Goal: Transaction & Acquisition: Obtain resource

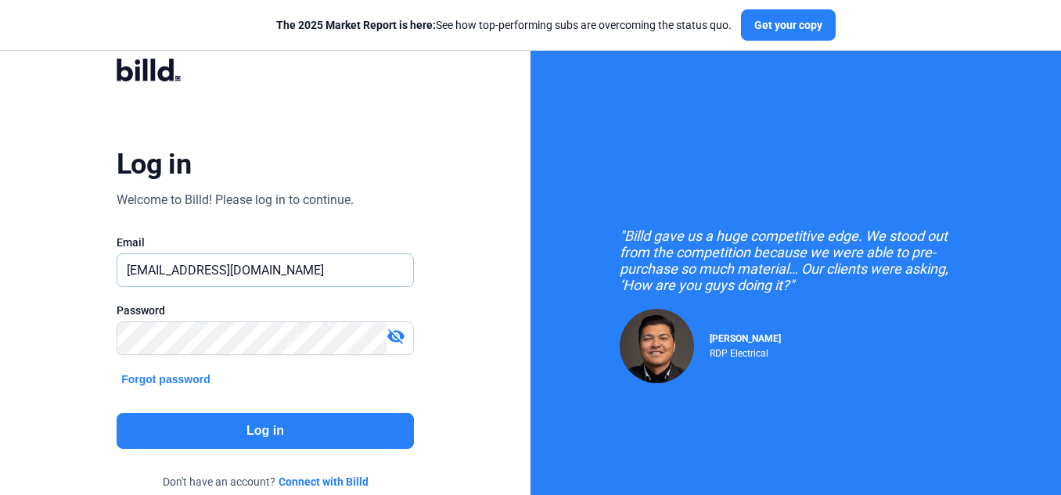
drag, startPoint x: 264, startPoint y: 269, endPoint x: 47, endPoint y: 268, distance: 216.7
click at [47, 268] on div "Log in Welcome to Billd! Please log in to continue. Email [EMAIL_ADDRESS][DOMAI…" at bounding box center [265, 285] width 530 height 570
paste input "[DOMAIN_NAME][EMAIL_ADDRESS]"
type input "[DOMAIN_NAME][EMAIL_ADDRESS][DOMAIN_NAME]"
click at [189, 426] on button "Log in" at bounding box center [265, 431] width 297 height 36
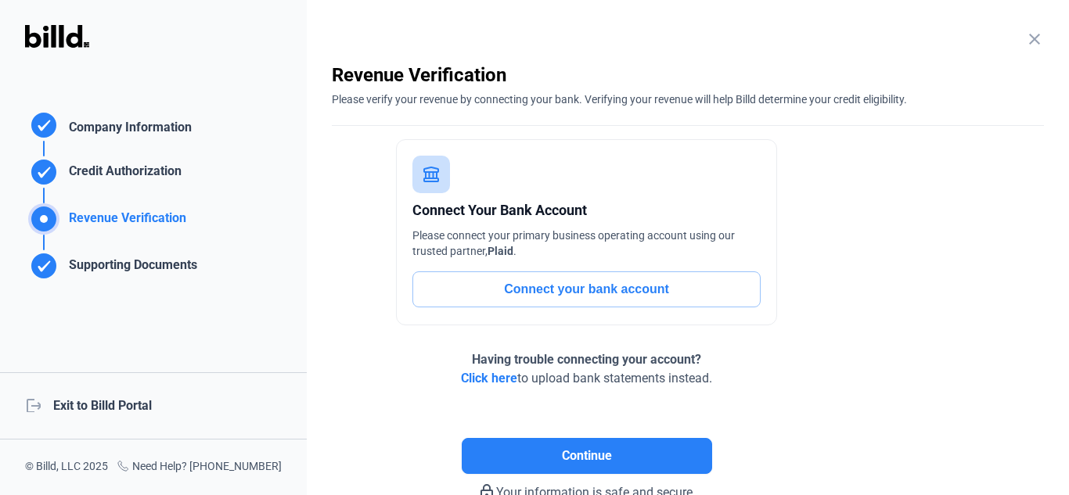
click at [122, 405] on div "logout Exit to Billd Portal" at bounding box center [153, 405] width 307 height 67
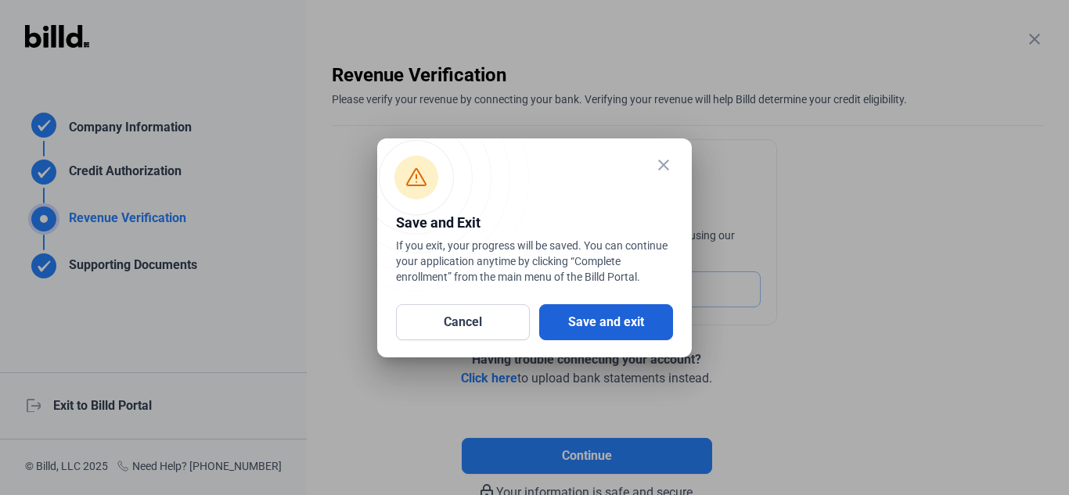
click at [624, 318] on button "Save and exit" at bounding box center [606, 322] width 134 height 36
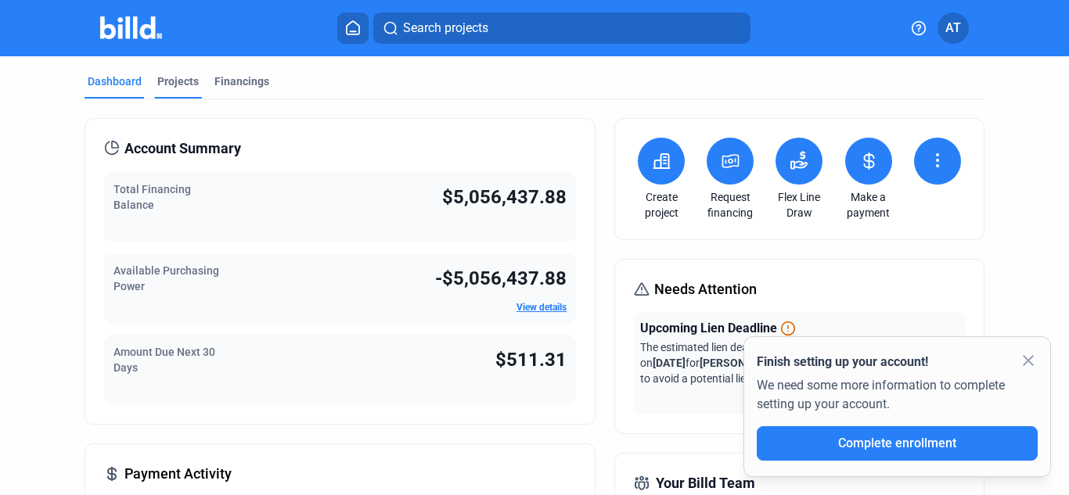
click at [178, 77] on div "Projects" at bounding box center [177, 82] width 41 height 16
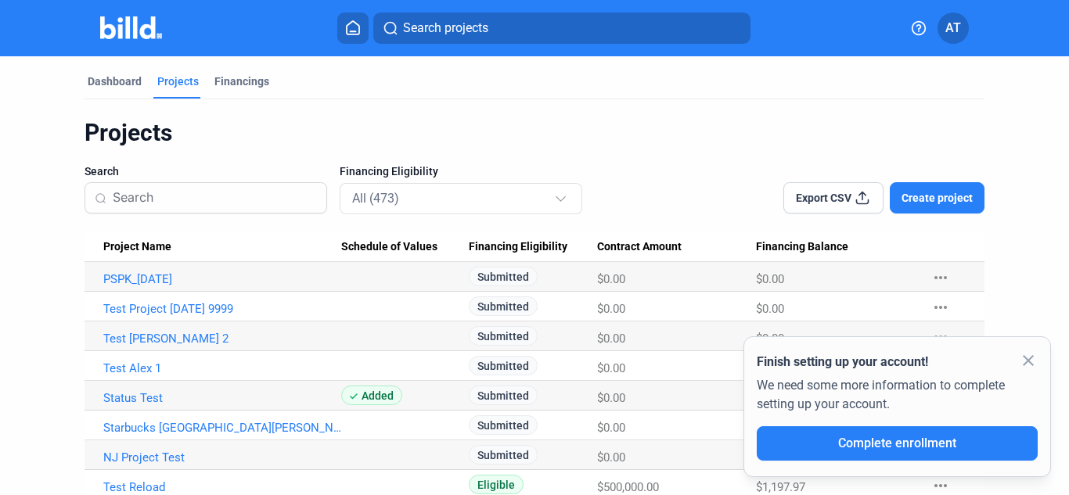
click at [1030, 359] on mat-icon "close" at bounding box center [1028, 360] width 19 height 19
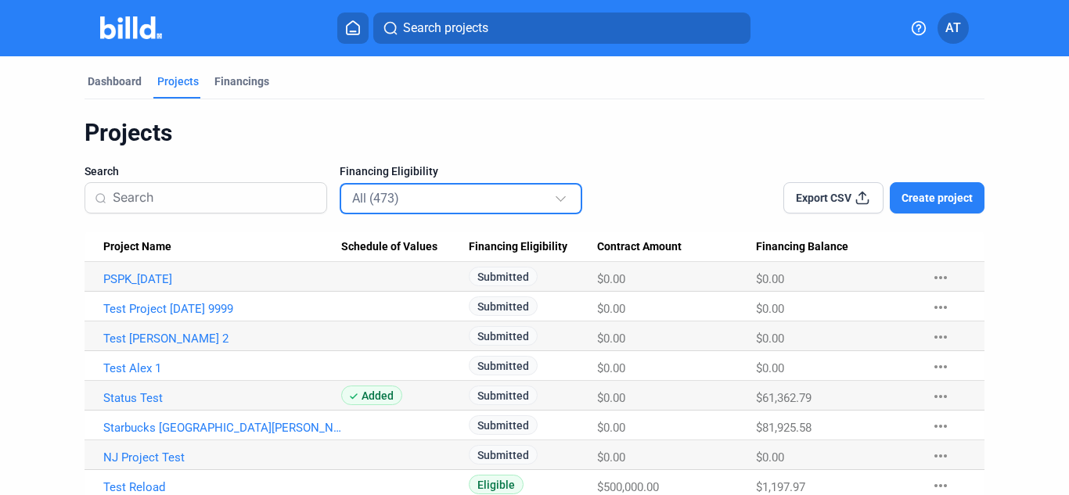
click at [415, 201] on div "All (473)" at bounding box center [453, 198] width 202 height 20
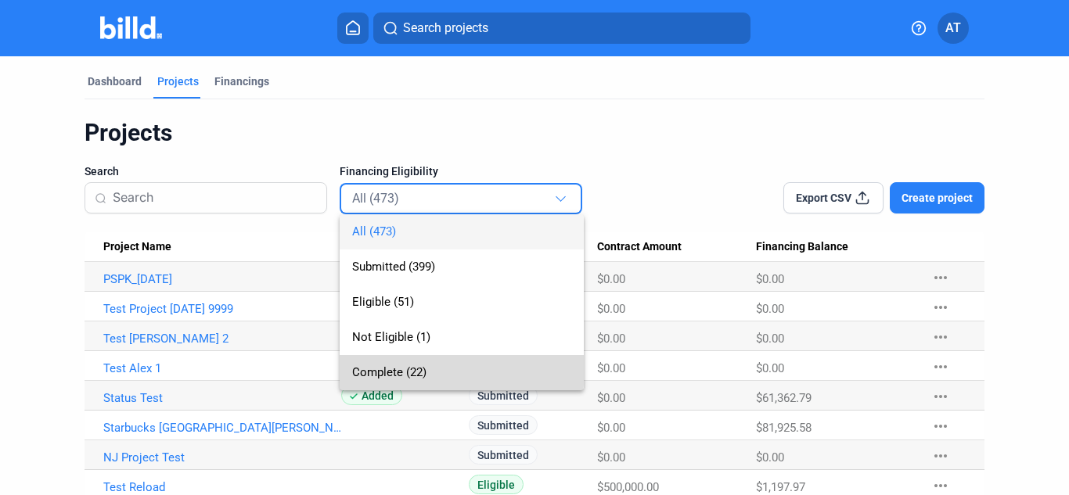
click at [390, 369] on span "Complete (22)" at bounding box center [389, 372] width 74 height 14
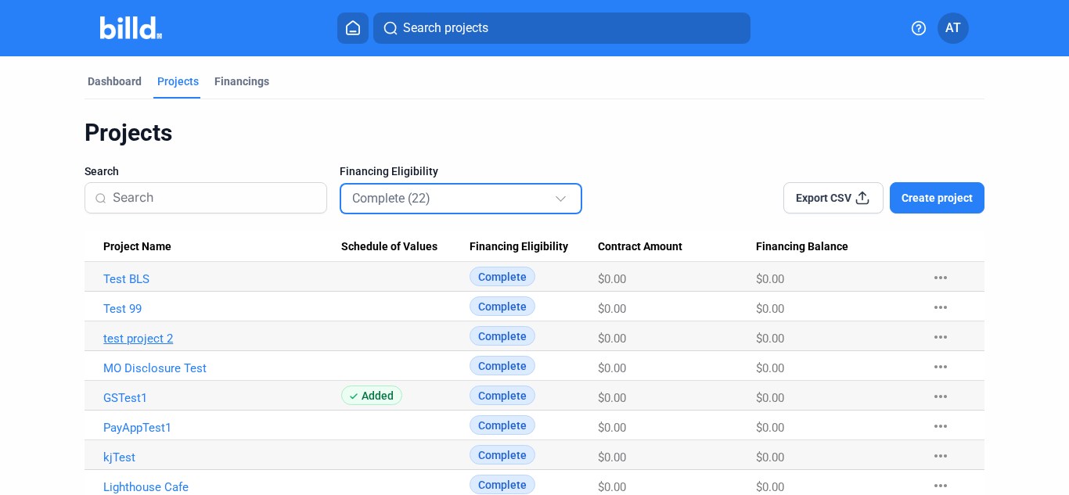
click at [146, 336] on link "test project 2" at bounding box center [222, 339] width 238 height 14
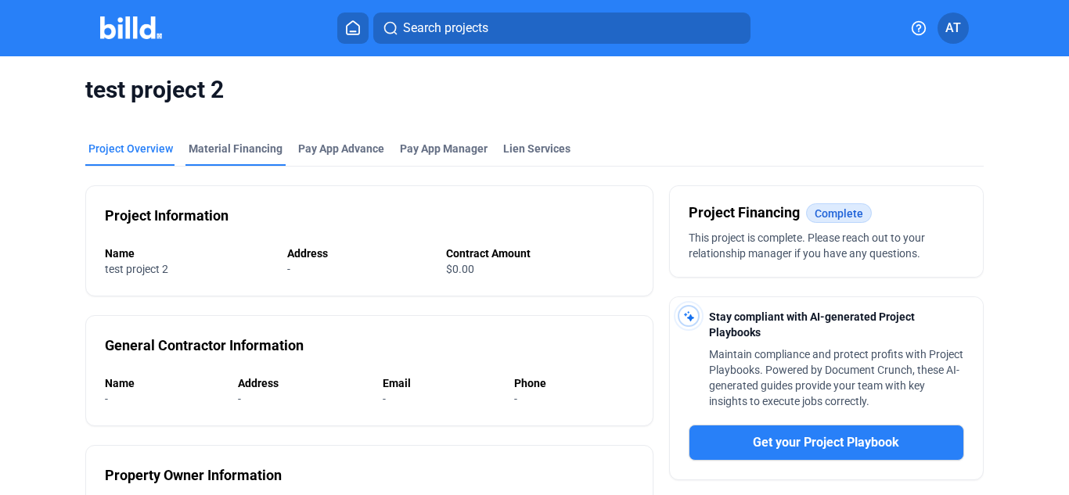
click at [250, 142] on div "Material Financing" at bounding box center [236, 149] width 94 height 16
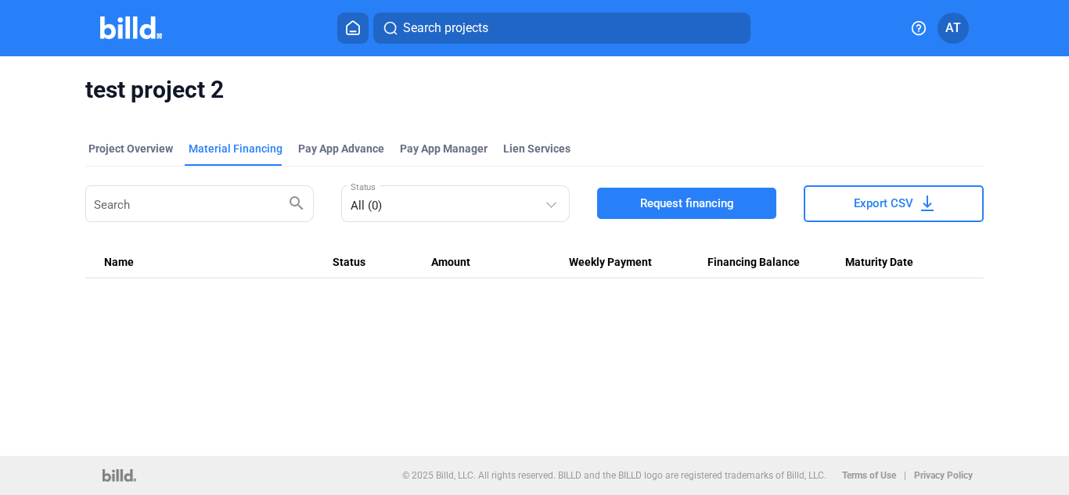
click at [663, 207] on span "Request financing" at bounding box center [687, 204] width 94 height 16
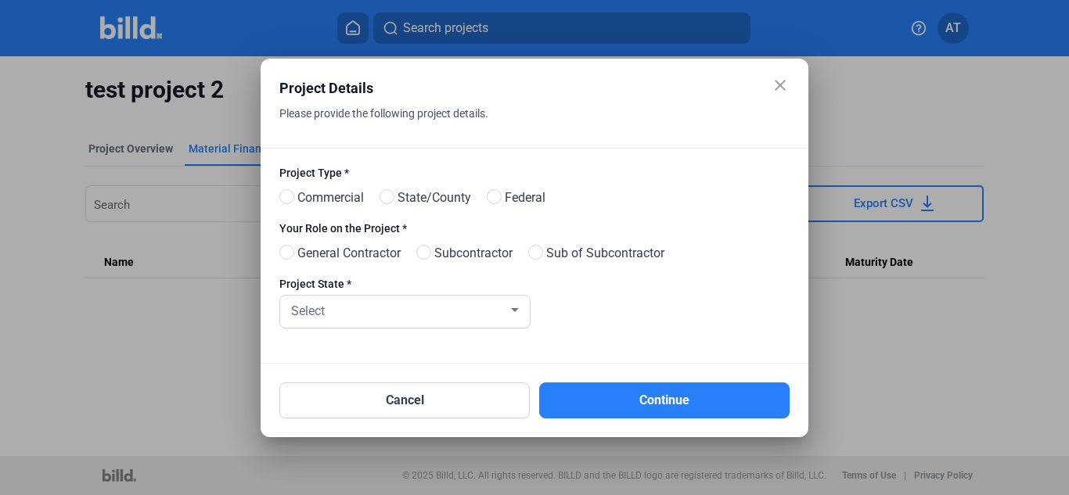
click at [340, 192] on span "Commercial" at bounding box center [327, 198] width 73 height 19
click at [291, 192] on input "Commercial" at bounding box center [285, 198] width 12 height 12
radio input "true"
click at [341, 259] on span "General Contractor" at bounding box center [346, 253] width 110 height 19
click at [291, 259] on input "General Contractor" at bounding box center [285, 253] width 12 height 12
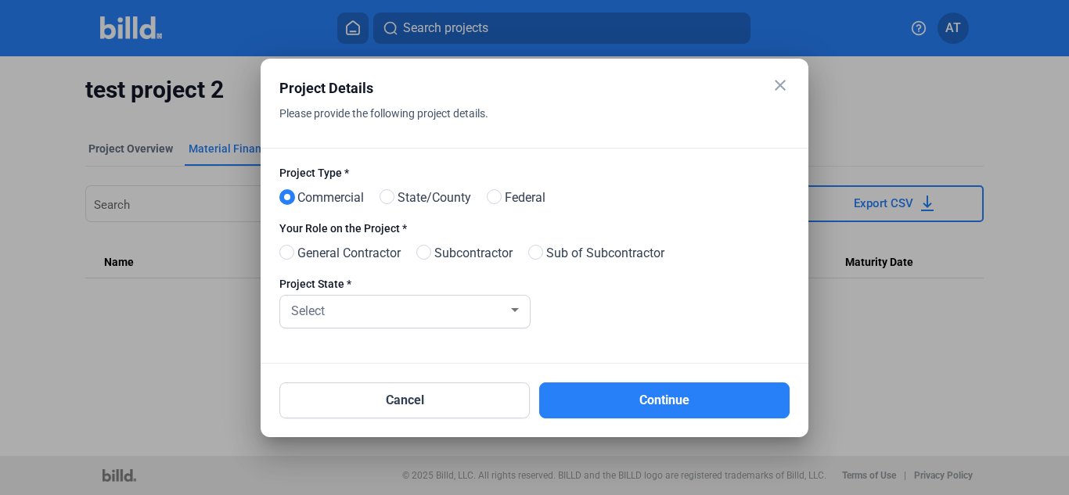
radio input "true"
click at [370, 314] on div "Select" at bounding box center [398, 310] width 220 height 22
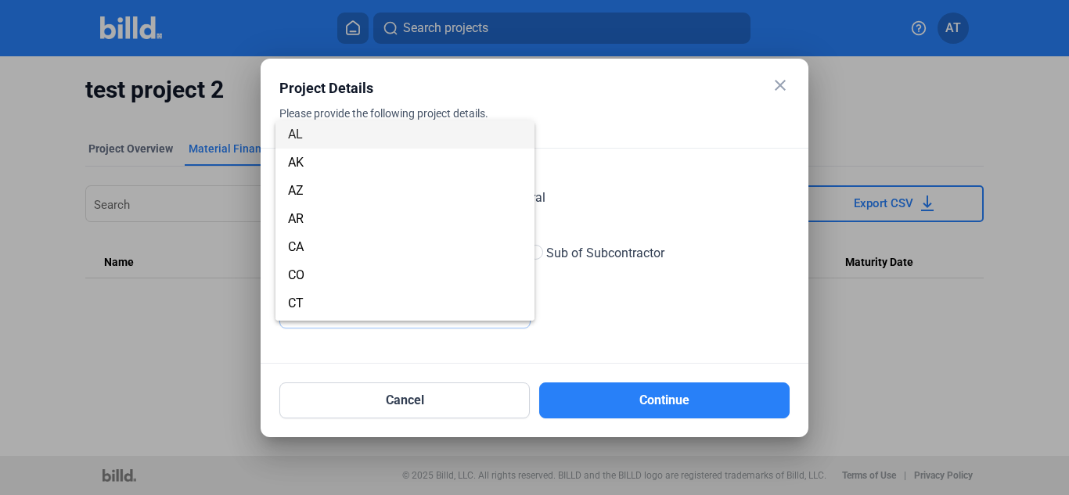
scroll to position [1039, 0]
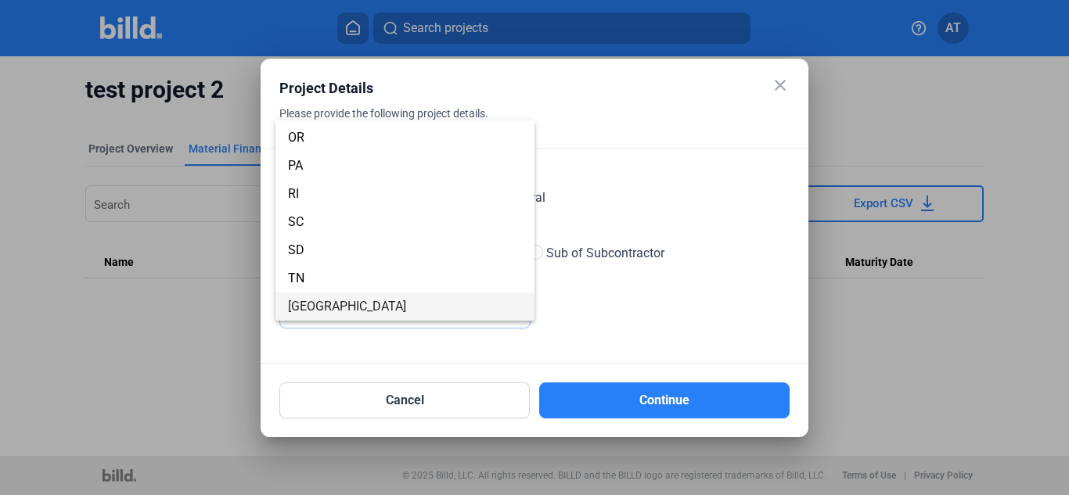
click at [370, 314] on span "[GEOGRAPHIC_DATA]" at bounding box center [405, 307] width 234 height 28
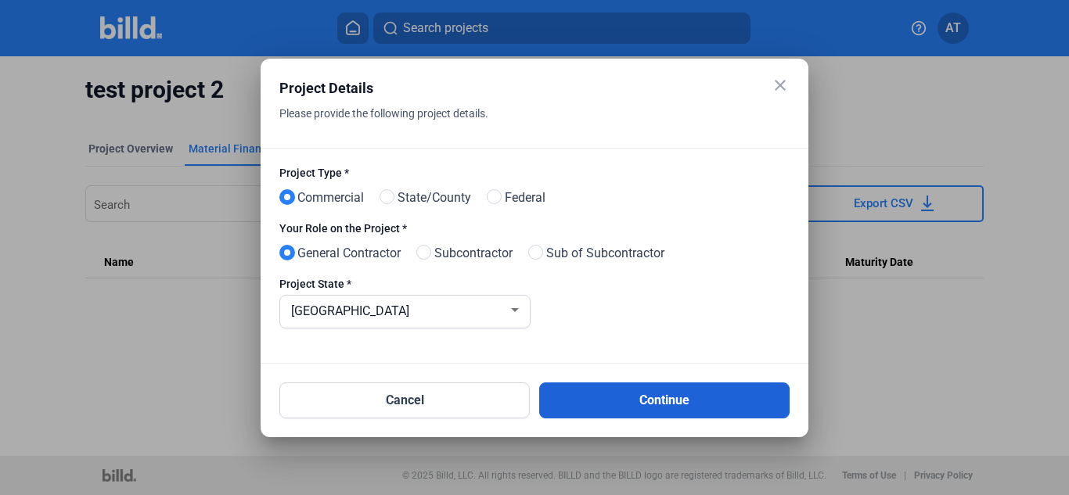
click at [675, 400] on button "Continue" at bounding box center [664, 401] width 250 height 36
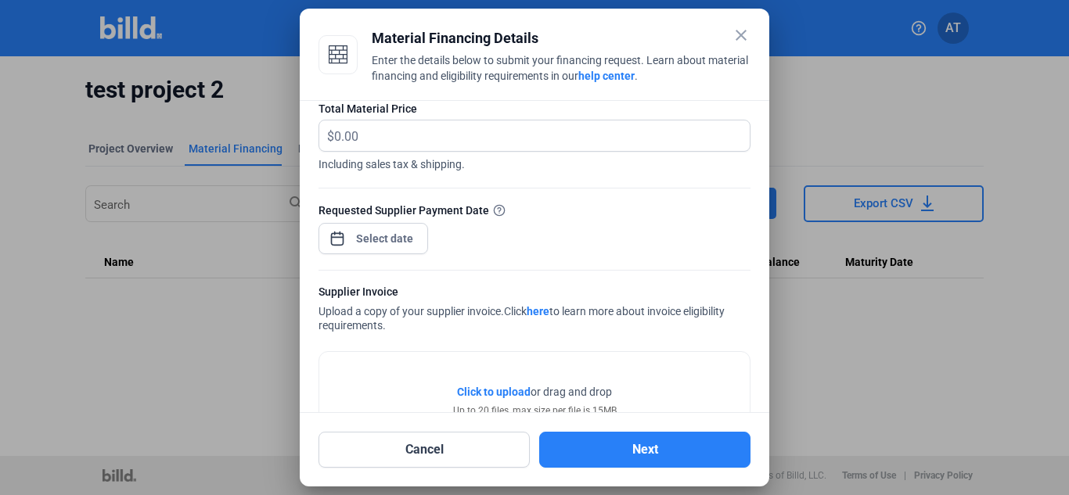
scroll to position [0, 0]
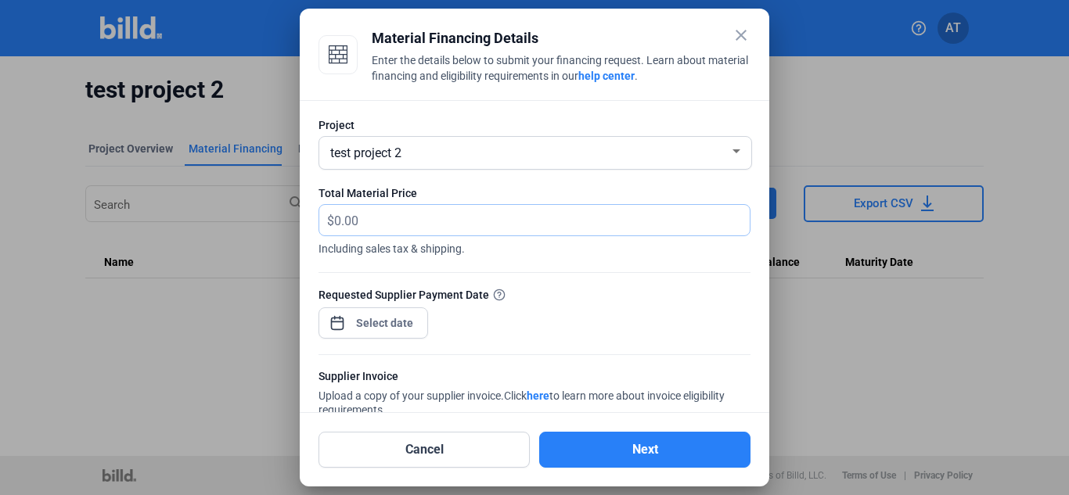
click at [354, 219] on input "text" at bounding box center [541, 220] width 415 height 31
type input "444"
click at [359, 316] on div "close Material Financing Details Enter the details below to submit your financi…" at bounding box center [534, 247] width 1069 height 495
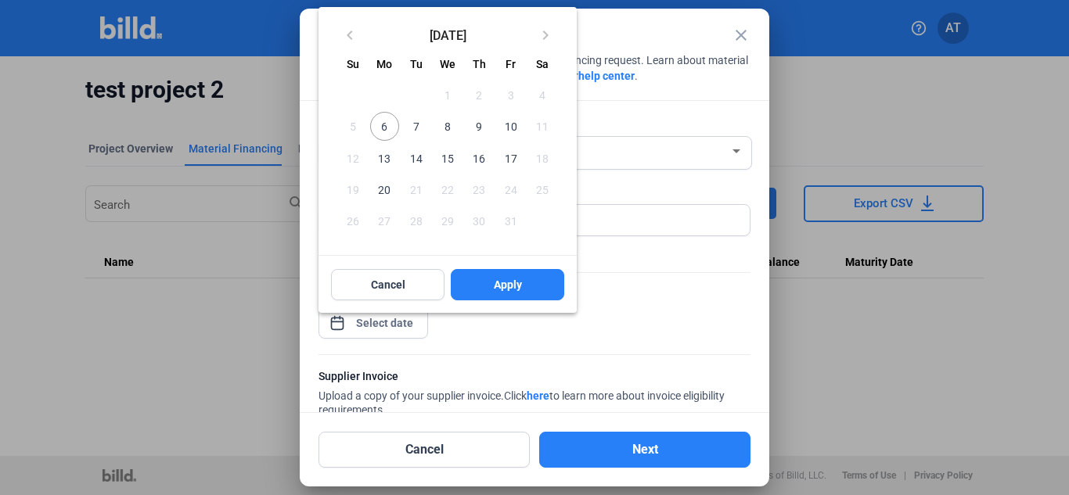
click at [422, 160] on span "14" at bounding box center [416, 158] width 28 height 28
click at [505, 284] on span "Apply" at bounding box center [508, 285] width 28 height 16
type input "[DATE]"
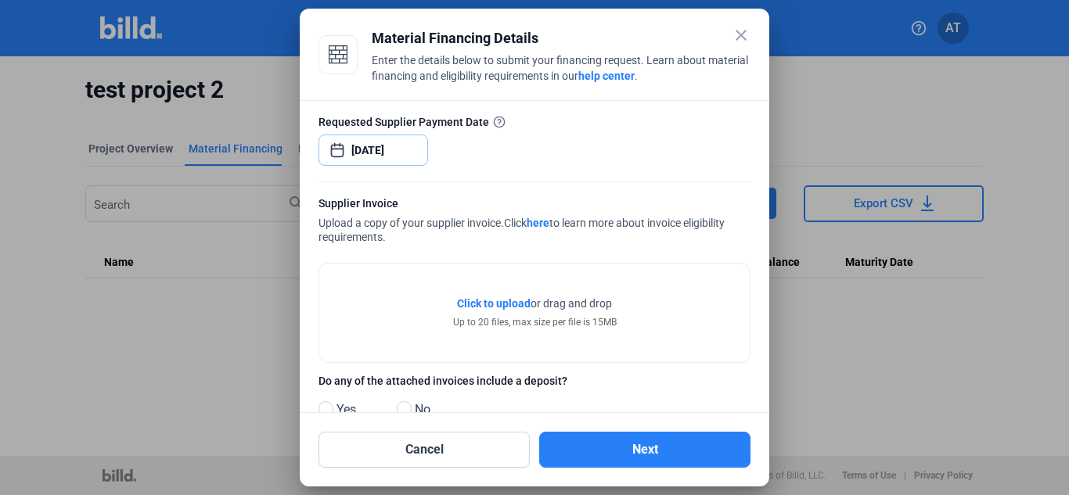
scroll to position [214, 0]
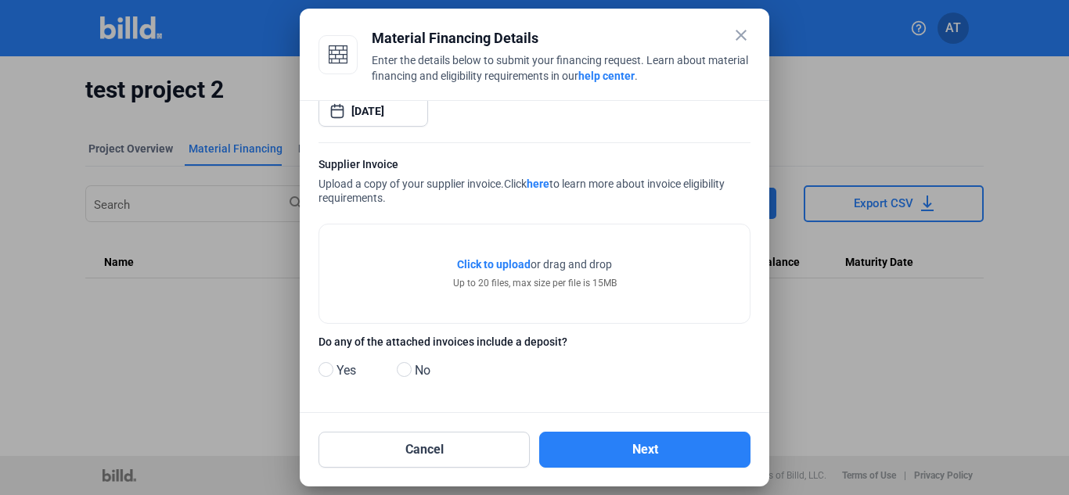
click at [501, 260] on span "Click to upload" at bounding box center [494, 264] width 74 height 13
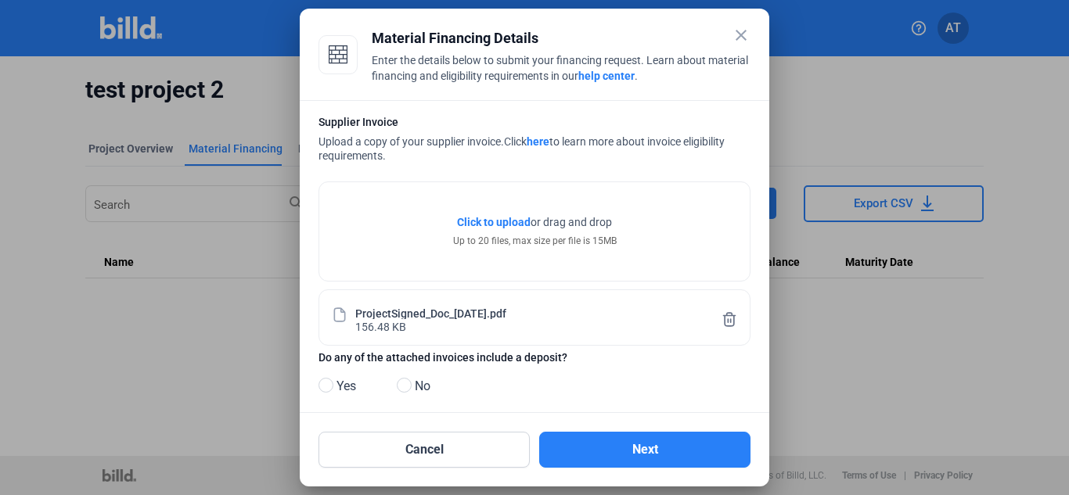
scroll to position [272, 0]
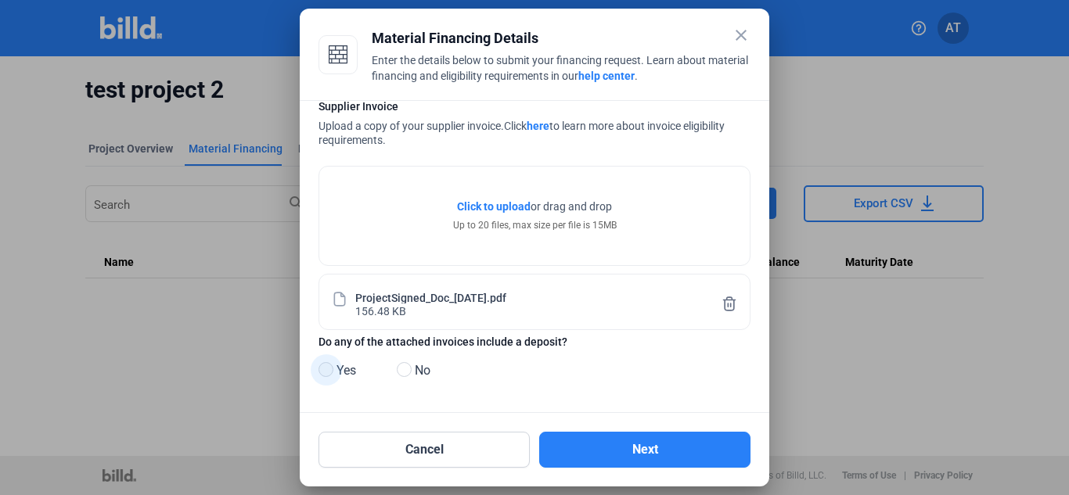
click at [326, 367] on span at bounding box center [325, 369] width 15 height 15
click at [326, 367] on input "Yes" at bounding box center [324, 371] width 12 height 12
radio input "true"
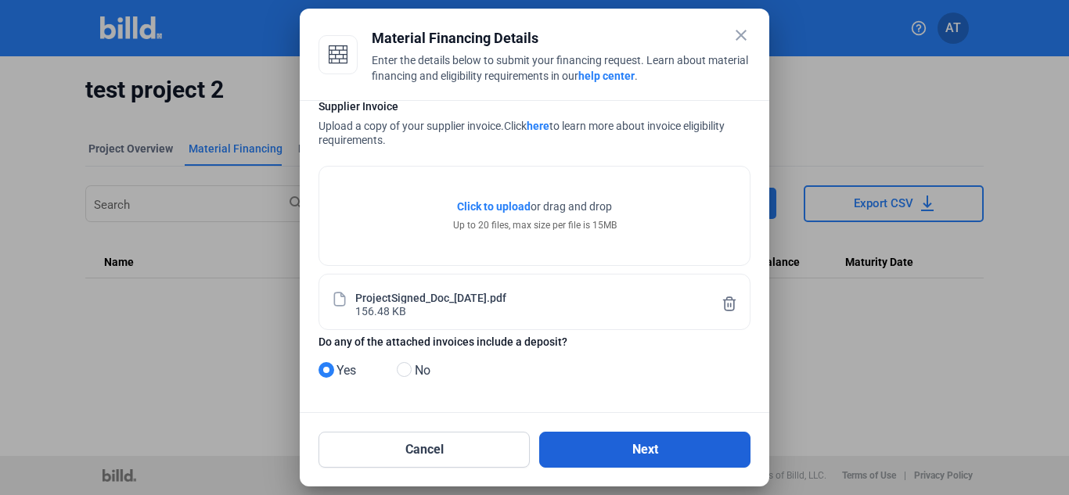
click at [639, 441] on button "Next" at bounding box center [644, 450] width 211 height 36
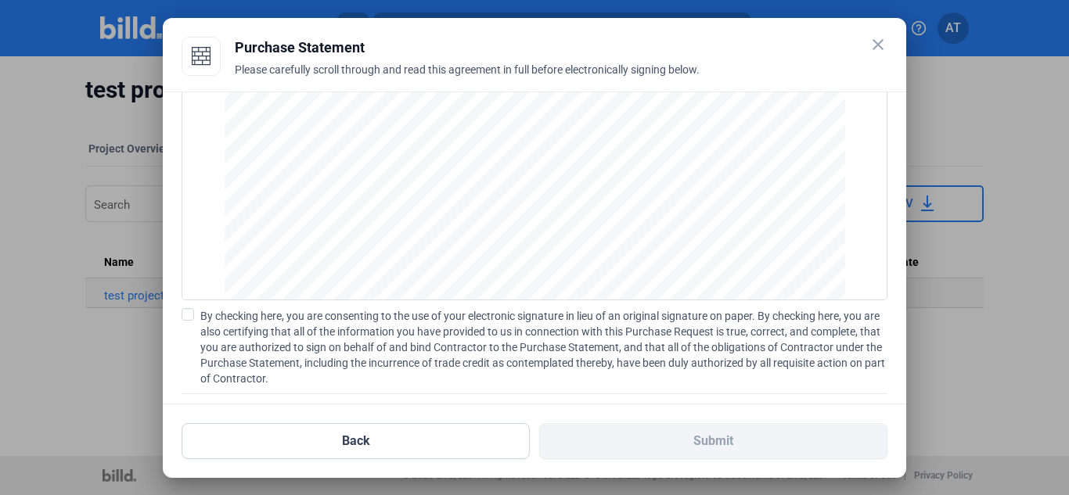
scroll to position [180, 0]
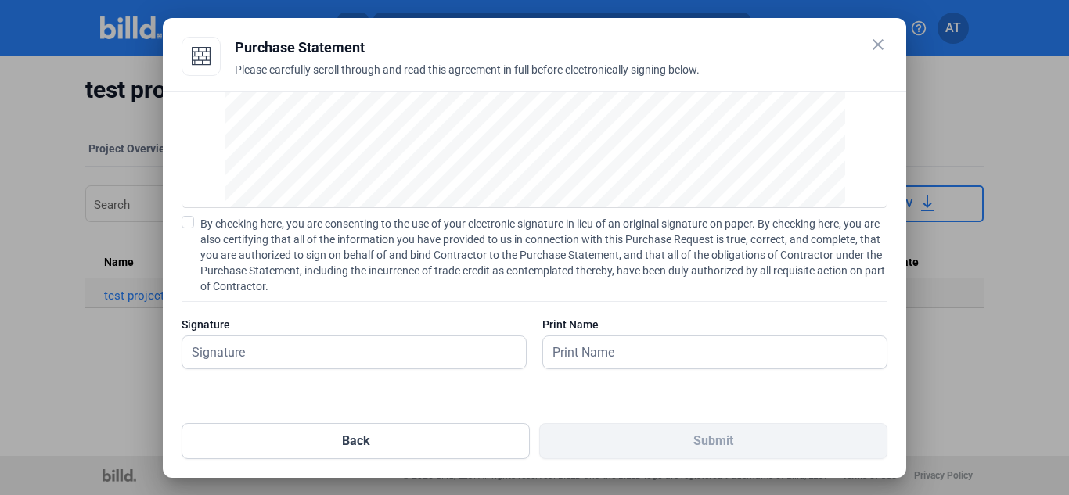
click at [192, 223] on span at bounding box center [188, 222] width 13 height 13
click at [0, 0] on input "By checking here, you are consenting to the use of your electronic signature in…" at bounding box center [0, 0] width 0 height 0
click at [293, 361] on input "text" at bounding box center [345, 352] width 326 height 32
type input "[PERSON_NAME]"
click at [606, 354] on input "text" at bounding box center [706, 352] width 326 height 32
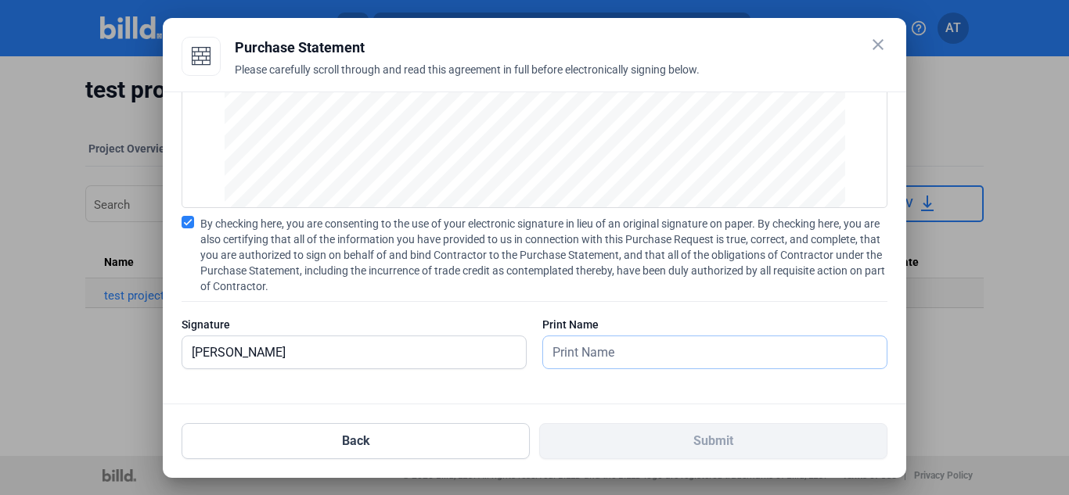
type input "[PERSON_NAME]"
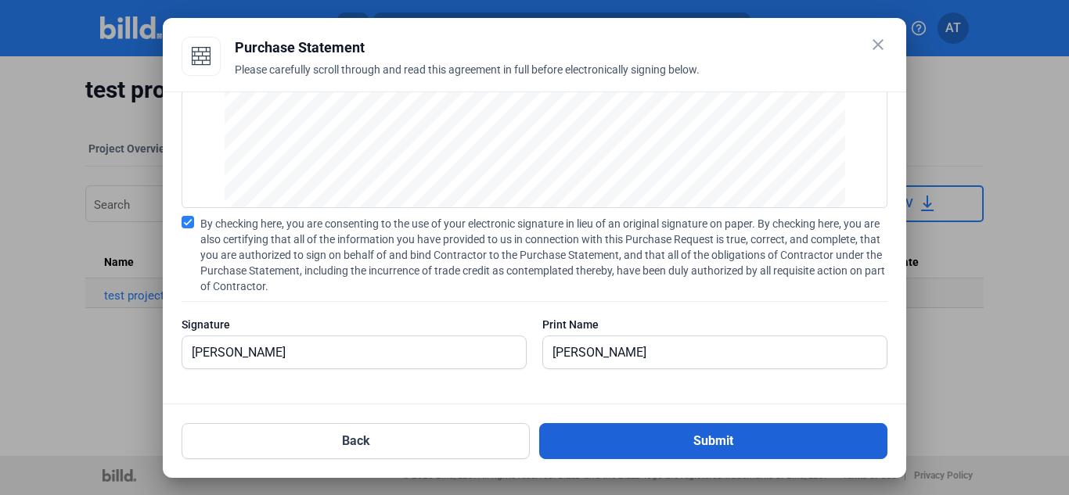
click at [647, 437] on button "Submit" at bounding box center [713, 441] width 348 height 36
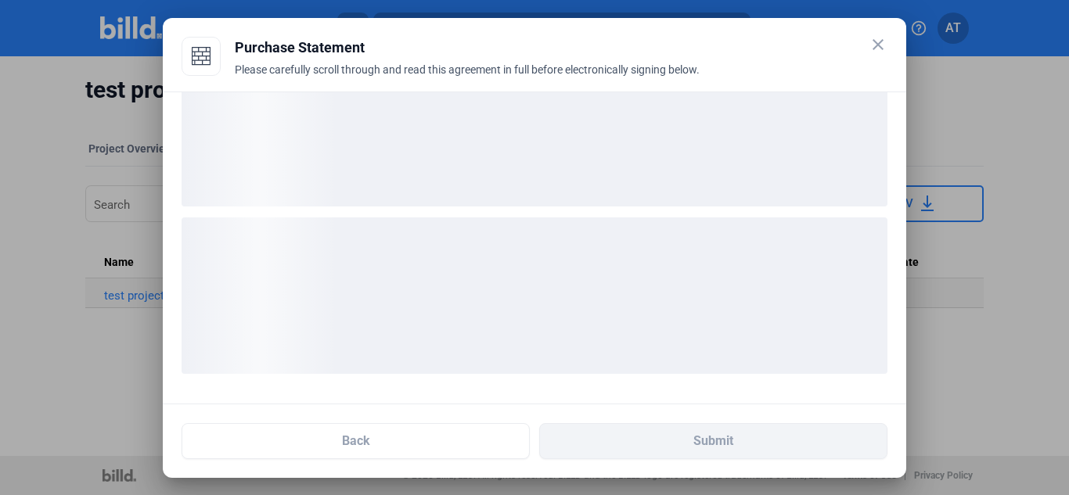
scroll to position [59, 0]
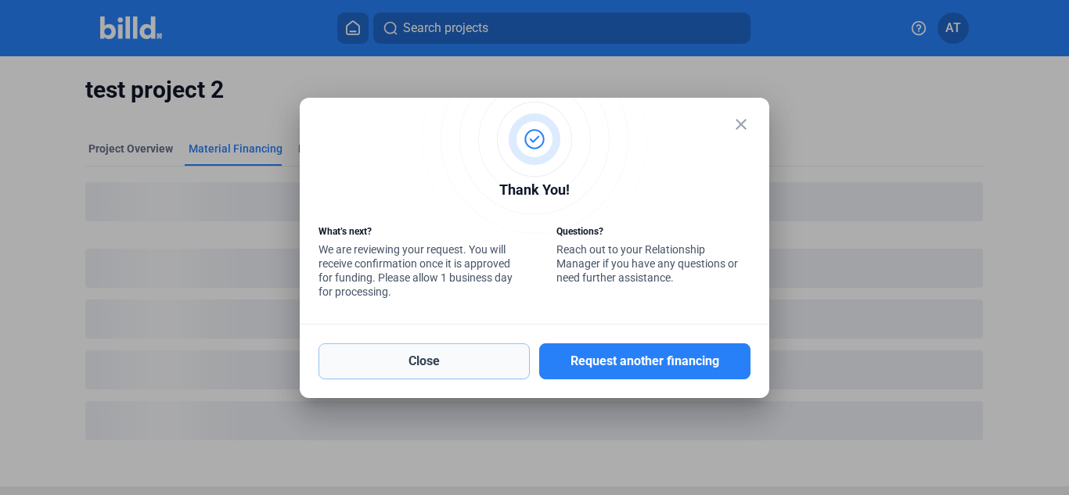
click at [451, 365] on button "Close" at bounding box center [423, 361] width 211 height 36
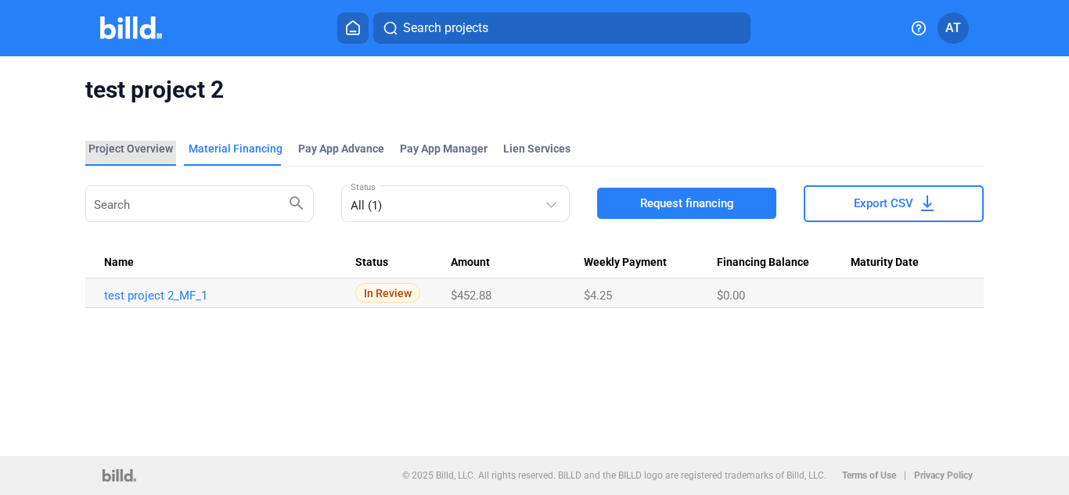
click at [155, 148] on div "Project Overview" at bounding box center [130, 149] width 85 height 16
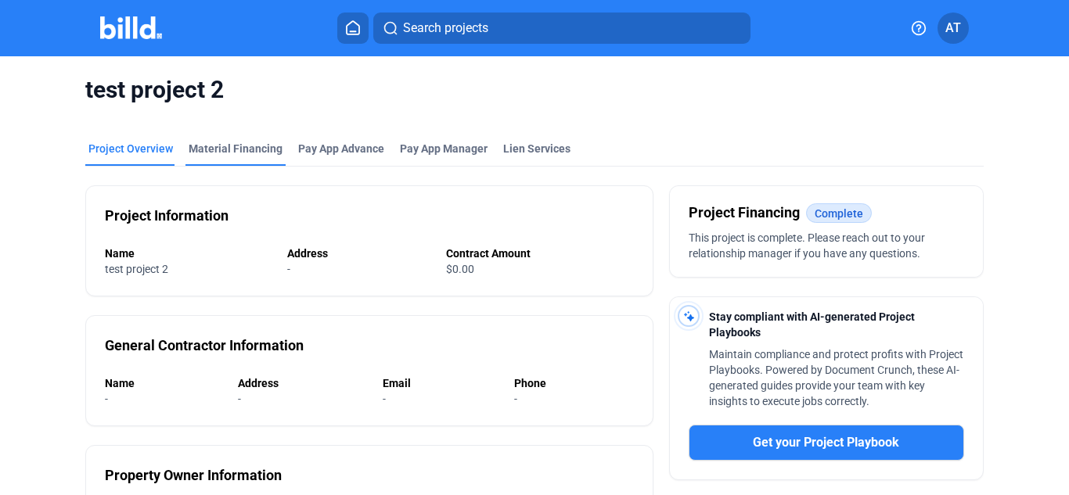
click at [253, 148] on div "Material Financing" at bounding box center [236, 149] width 94 height 16
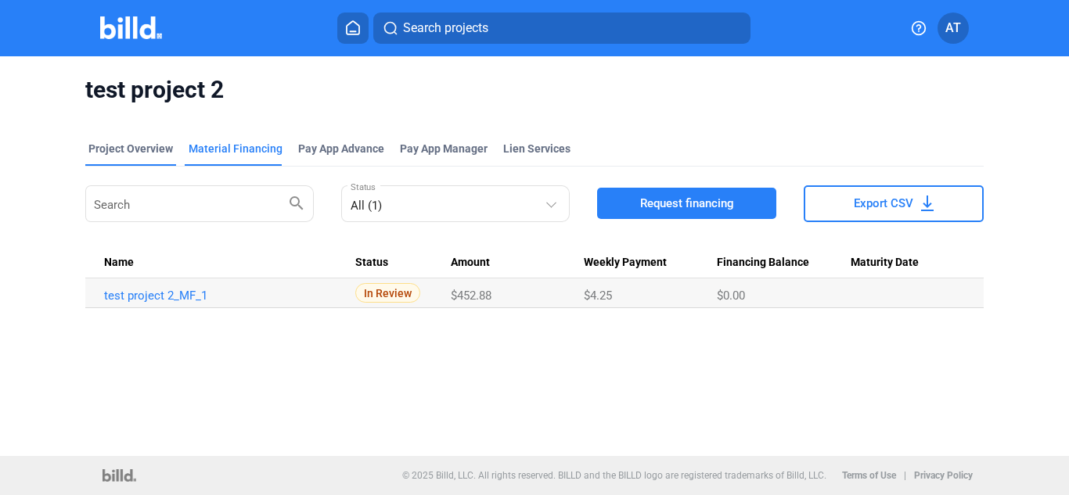
click at [127, 147] on div "Project Overview" at bounding box center [130, 149] width 85 height 16
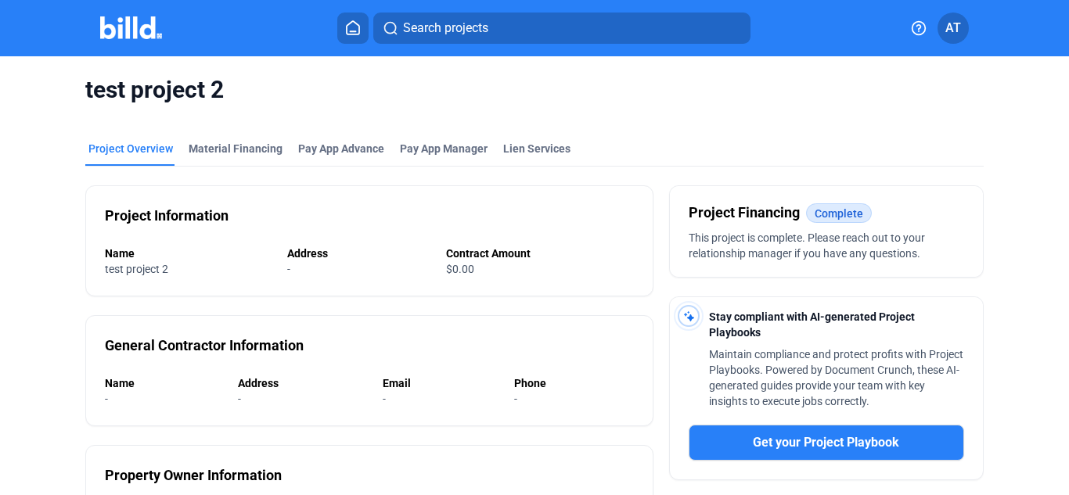
click at [132, 32] on img at bounding box center [131, 27] width 62 height 23
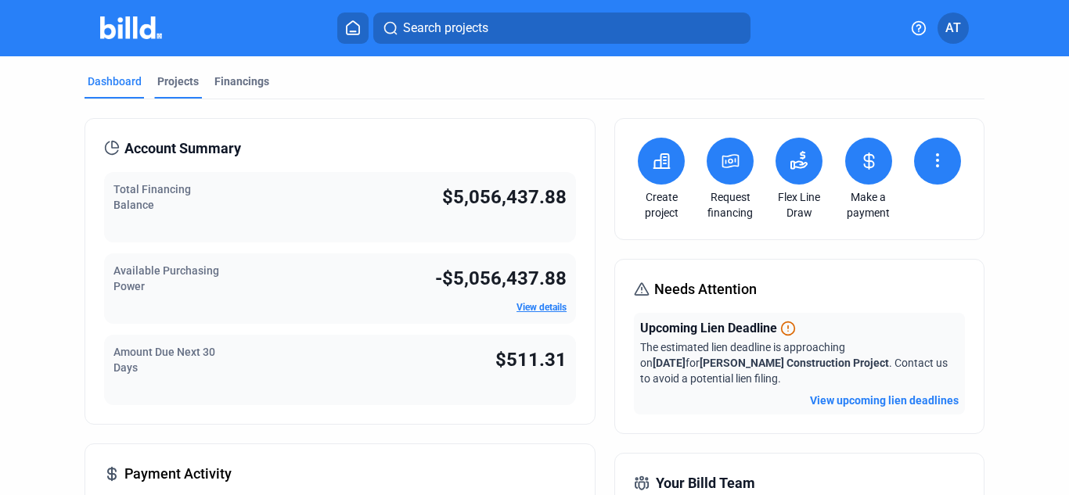
click at [186, 85] on div "Projects" at bounding box center [177, 82] width 41 height 16
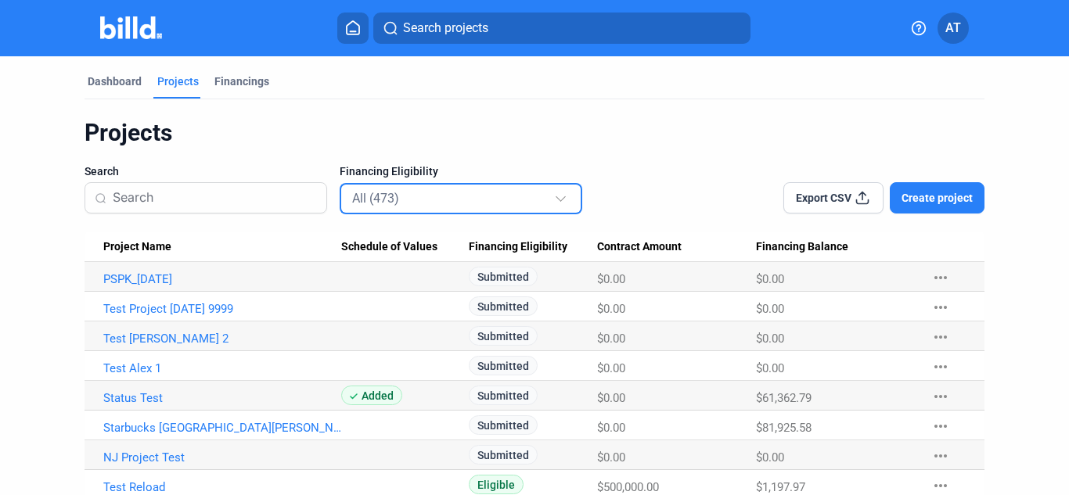
click at [402, 195] on div "All (473)" at bounding box center [453, 198] width 202 height 20
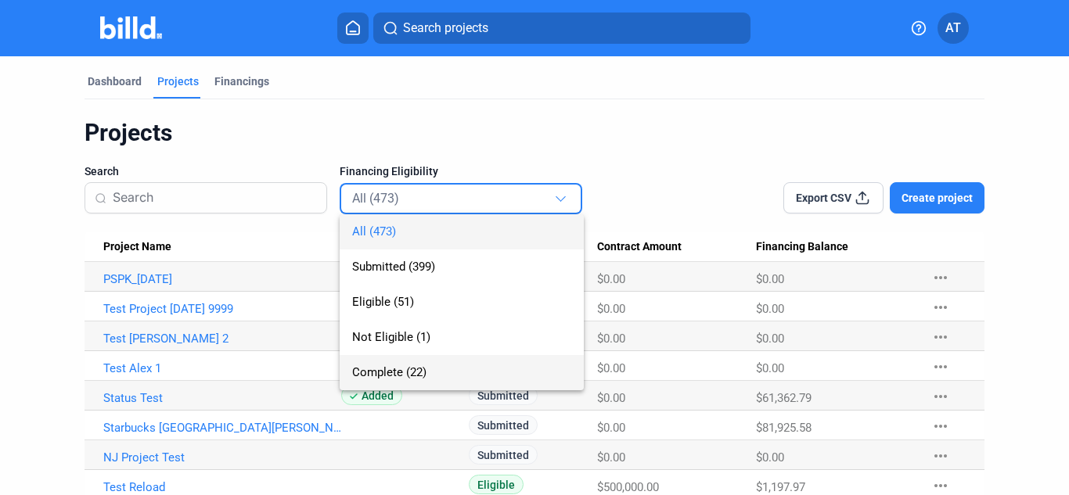
click at [394, 367] on span "Complete (22)" at bounding box center [389, 372] width 74 height 14
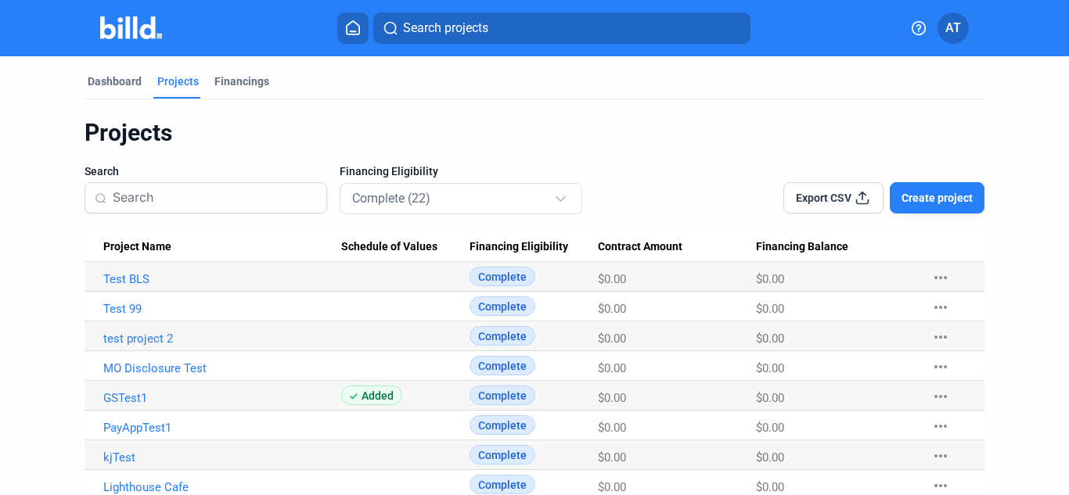
click at [1006, 335] on div "Dashboard Projects Financings Projects Search Financing Eligibility Complete (2…" at bounding box center [534, 486] width 962 height 860
drag, startPoint x: 1001, startPoint y: 332, endPoint x: 970, endPoint y: 336, distance: 30.9
click at [999, 333] on div "Dashboard Projects Financings Projects Search Financing Eligibility Complete (2…" at bounding box center [534, 486] width 962 height 860
click at [437, 193] on div "Complete (22)" at bounding box center [453, 198] width 202 height 20
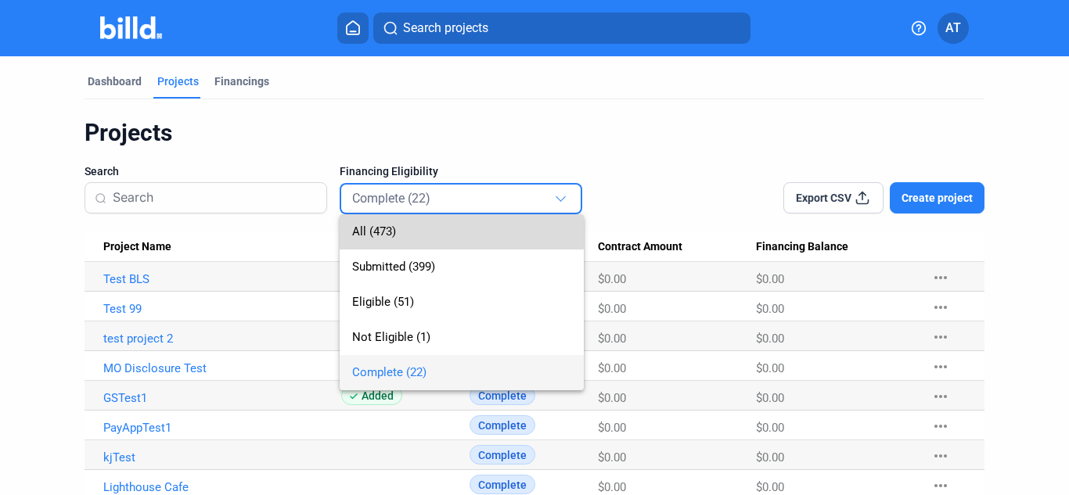
click at [415, 231] on span "All (473)" at bounding box center [461, 231] width 219 height 35
